Goal: Task Accomplishment & Management: Manage account settings

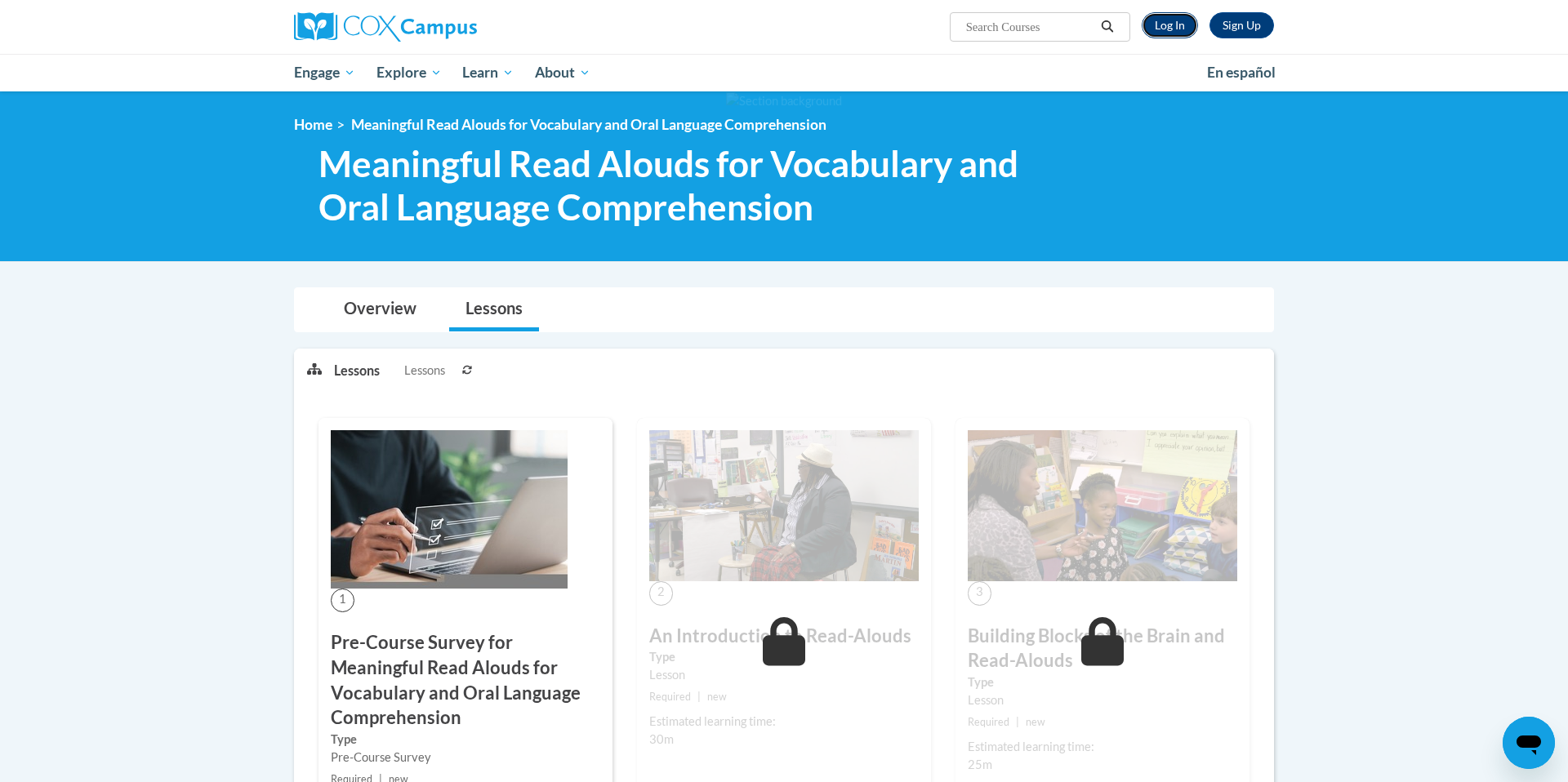
click at [1160, 29] on link "Log In" at bounding box center [1170, 25] width 57 height 26
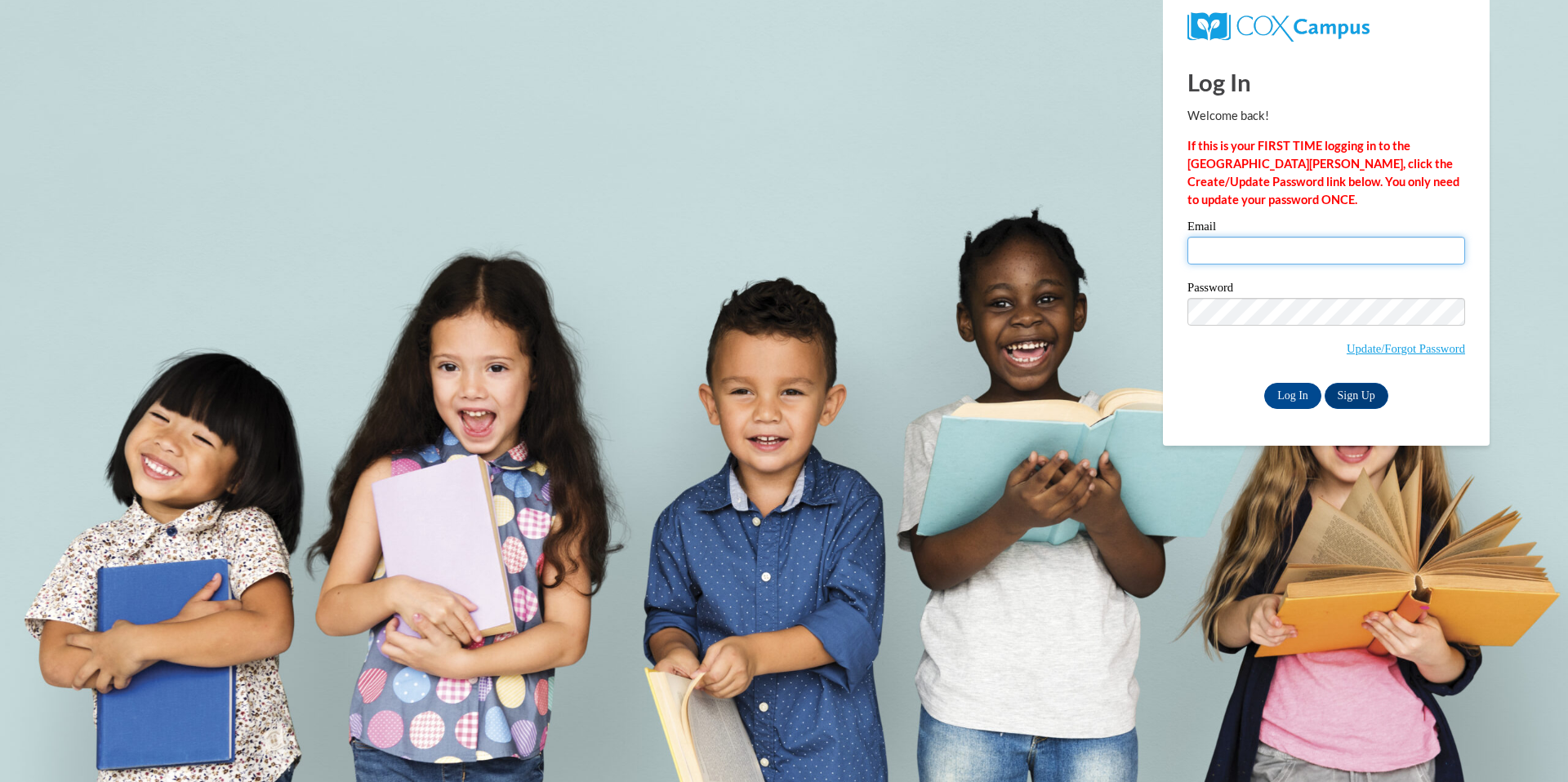
click at [1301, 253] on input "Email" at bounding box center [1327, 251] width 278 height 28
type input "emiljube@hssdschools.org"
click at [1305, 394] on input "Log In" at bounding box center [1293, 396] width 58 height 26
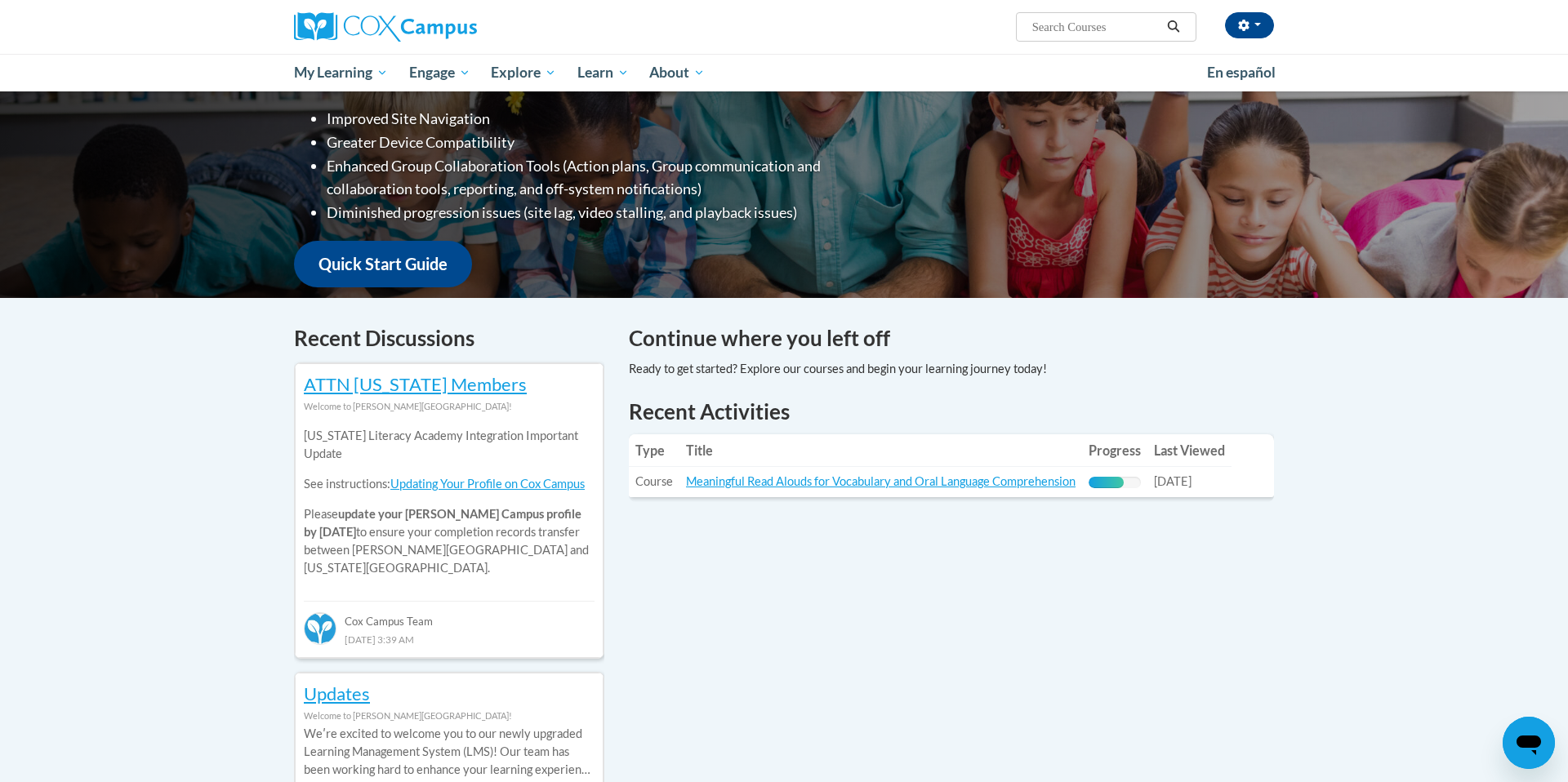
scroll to position [453, 0]
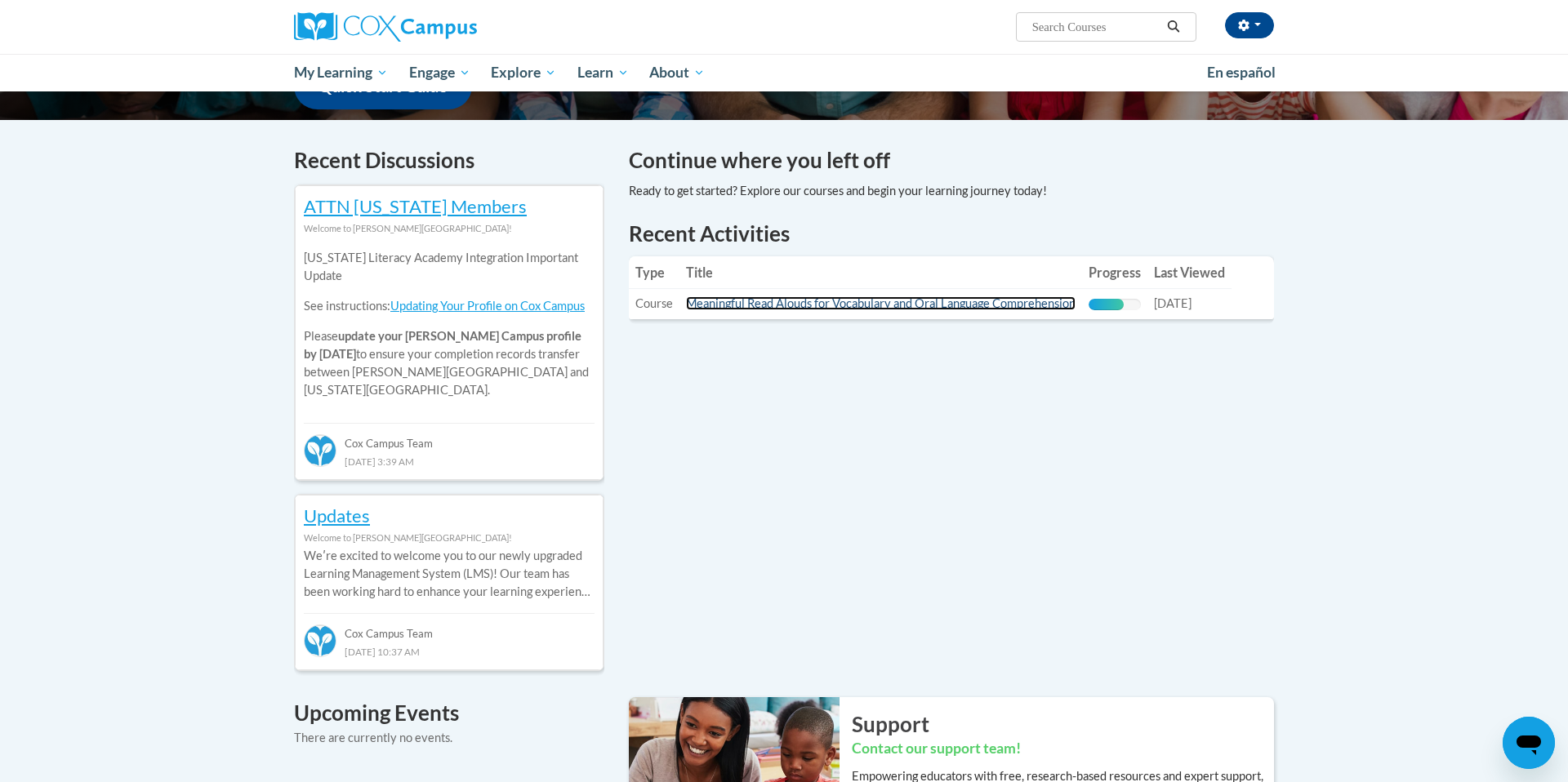
click at [912, 298] on link "Meaningful Read Alouds for Vocabulary and Oral Language Comprehension" at bounding box center [881, 303] width 390 height 14
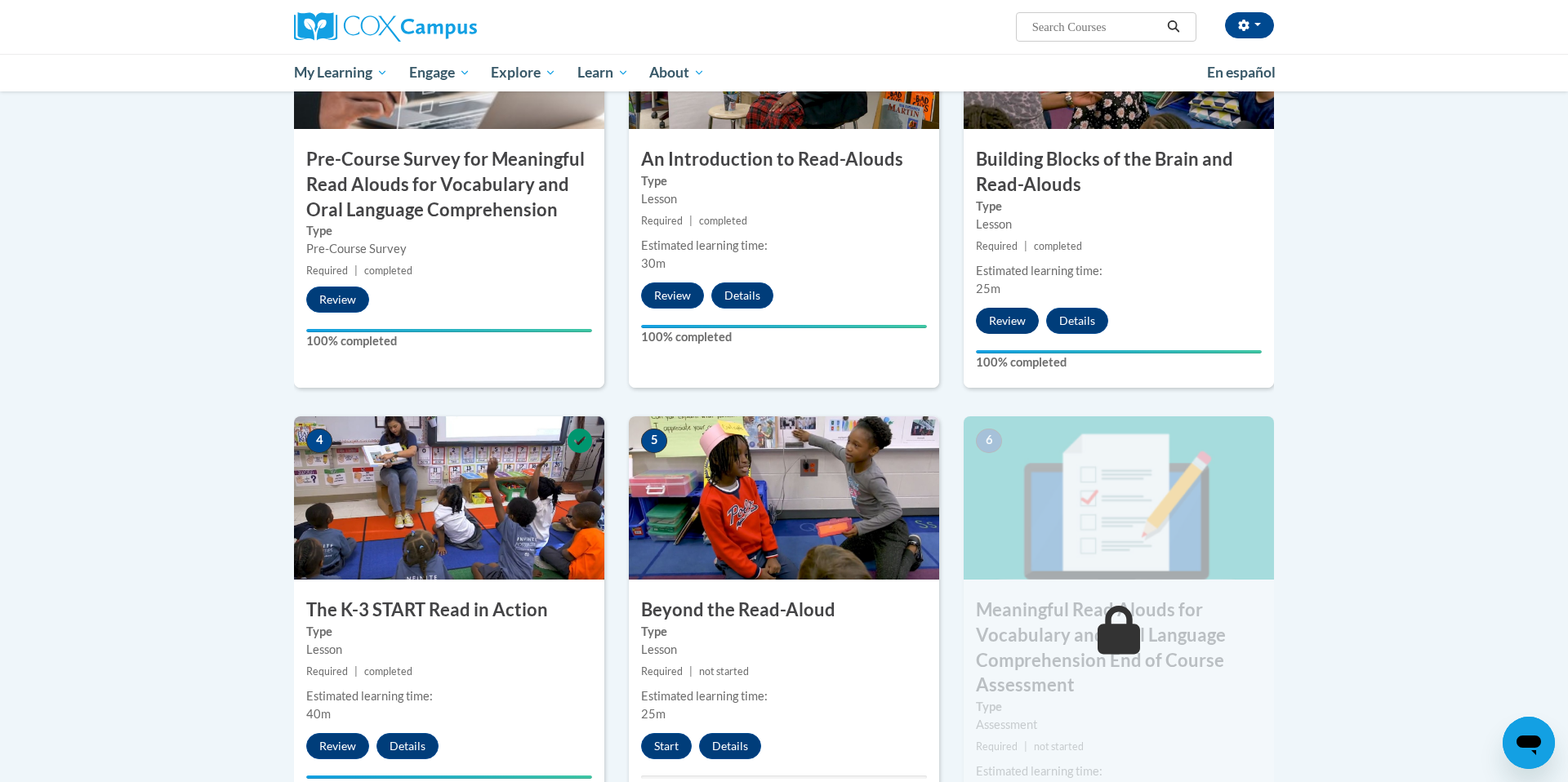
scroll to position [581, 0]
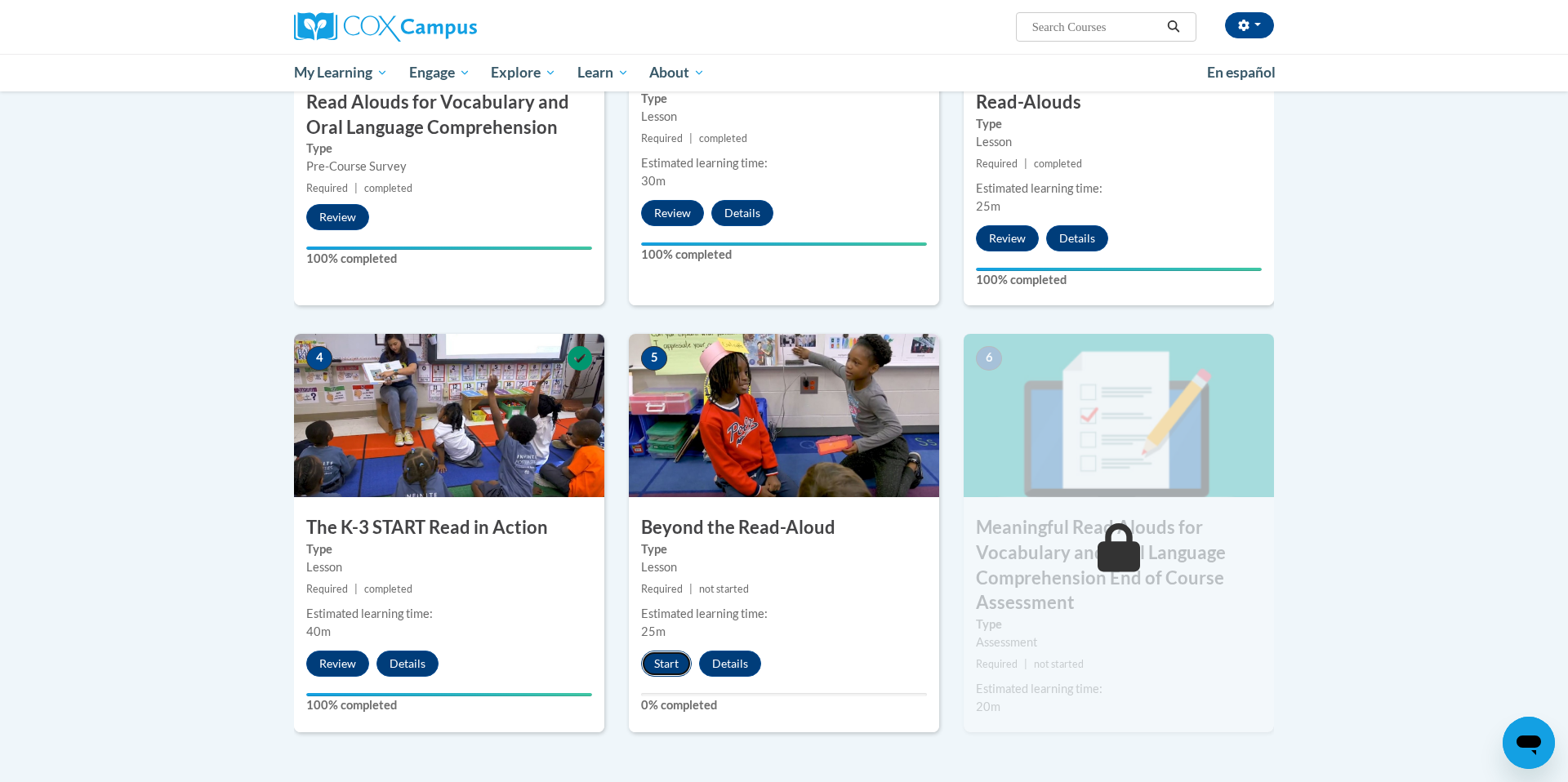
click at [664, 657] on button "Start" at bounding box center [666, 664] width 51 height 26
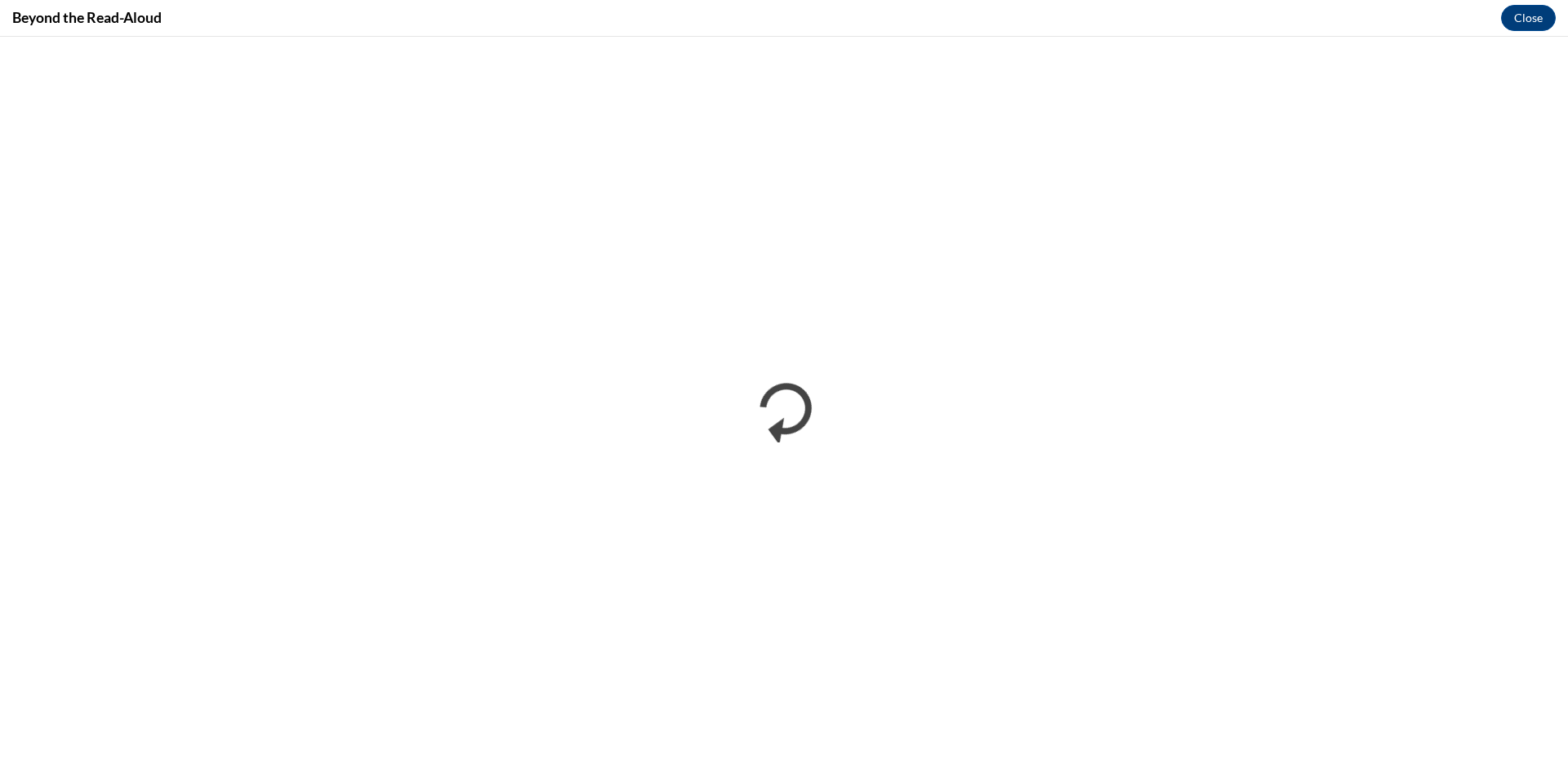
scroll to position [0, 0]
